Goal: Task Accomplishment & Management: Manage account settings

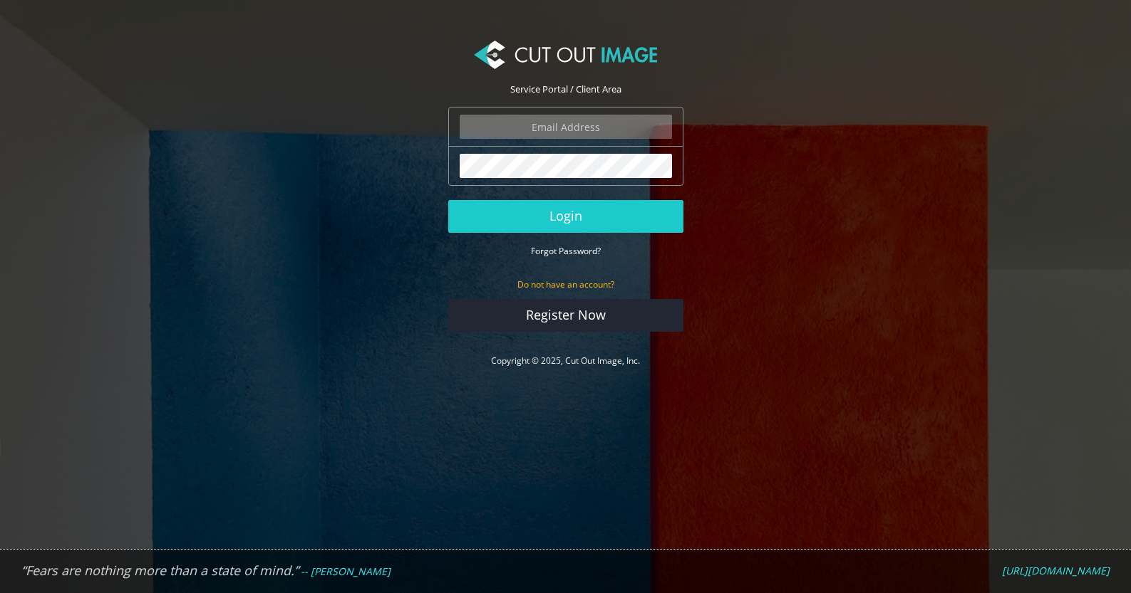
type input "ola@strandbergguitars.com"
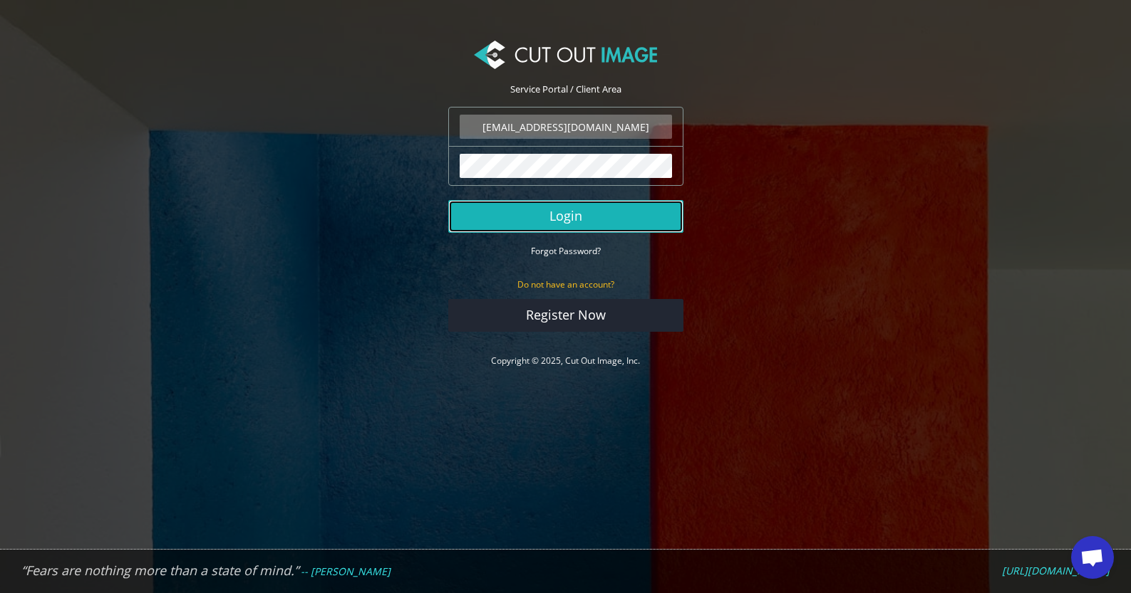
click at [473, 215] on button "Login" at bounding box center [565, 216] width 235 height 33
